Goal: Feedback & Contribution: Submit feedback/report problem

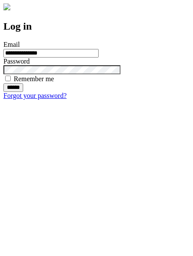
type input "**********"
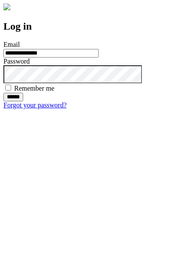
click at [23, 101] on input "******" at bounding box center [13, 97] width 20 height 9
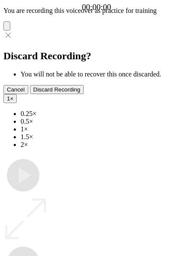
type input "**********"
